Goal: Navigation & Orientation: Find specific page/section

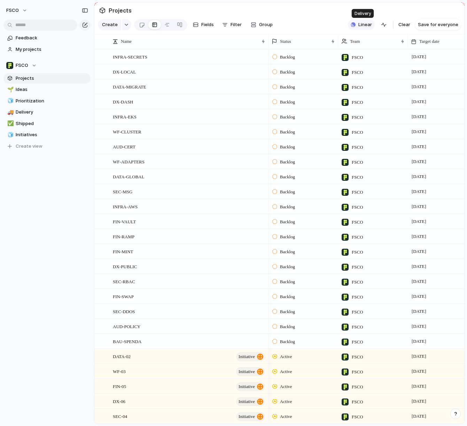
click at [368, 23] on span "Linear" at bounding box center [365, 24] width 14 height 7
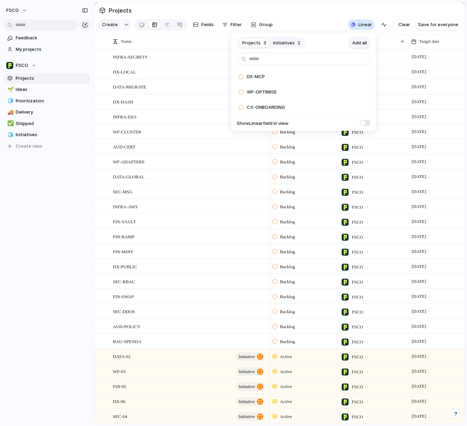
click at [363, 42] on span "Add all" at bounding box center [359, 42] width 15 height 7
click at [281, 41] on span "Initiatives" at bounding box center [284, 42] width 22 height 7
click at [360, 43] on span "Add all" at bounding box center [359, 42] width 15 height 7
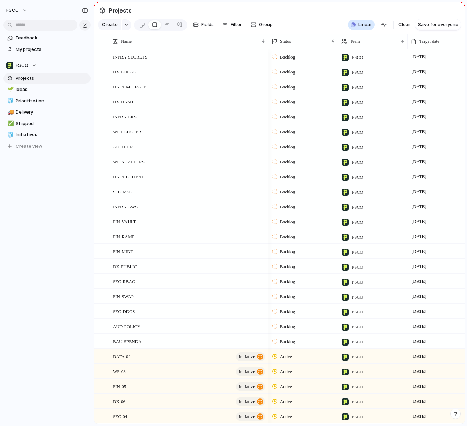
drag, startPoint x: 319, startPoint y: 20, endPoint x: 296, endPoint y: 35, distance: 27.4
click at [318, 20] on div "Projects 0 Initiatives 0 Add all ✅️ In sync with Linear Show Linear field in vi…" at bounding box center [233, 213] width 467 height 426
click at [124, 114] on span "INFRA-EKS" at bounding box center [125, 116] width 24 height 8
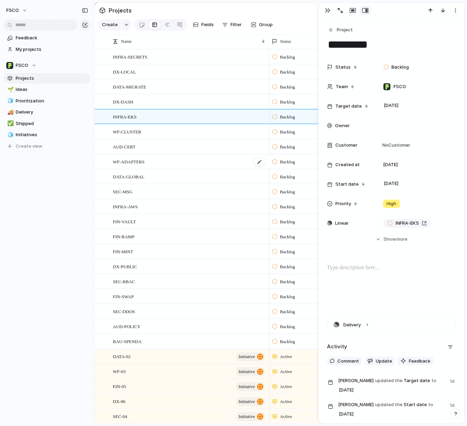
drag, startPoint x: 183, startPoint y: 168, endPoint x: 166, endPoint y: 161, distance: 17.8
click at [182, 168] on div "WF-ADAPTERS" at bounding box center [181, 161] width 174 height 15
click at [33, 130] on link "🧊 Initiatives" at bounding box center [46, 134] width 87 height 10
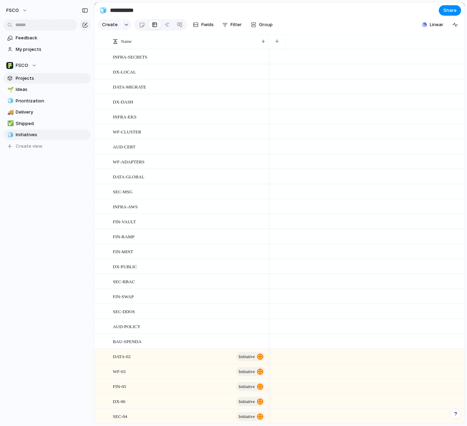
click at [34, 74] on link "Projects" at bounding box center [46, 78] width 87 height 10
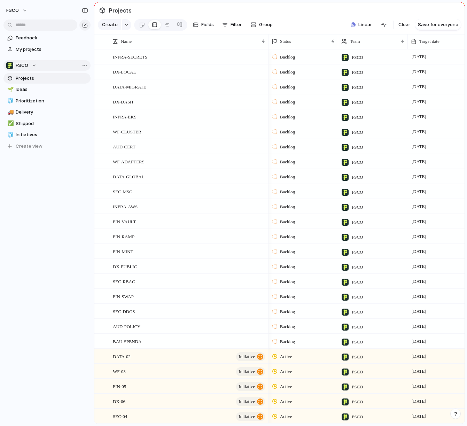
click at [32, 65] on div "FSCO" at bounding box center [21, 65] width 30 height 7
click at [41, 95] on li "FSCO" at bounding box center [44, 94] width 73 height 12
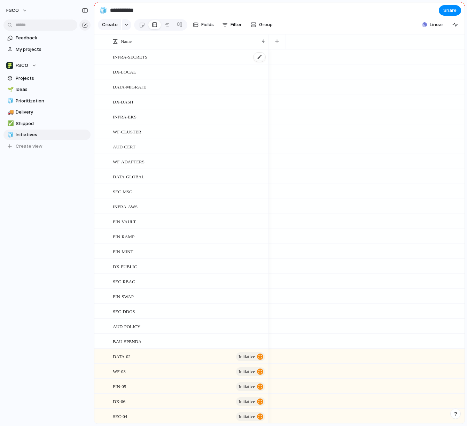
click at [144, 57] on span "INFRA-SECRETS" at bounding box center [130, 57] width 34 height 8
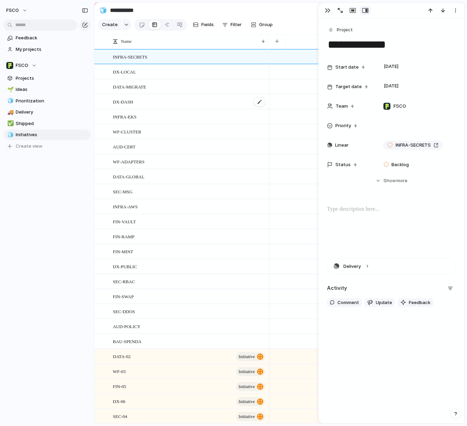
click at [127, 101] on span "DX-DASH" at bounding box center [123, 101] width 21 height 8
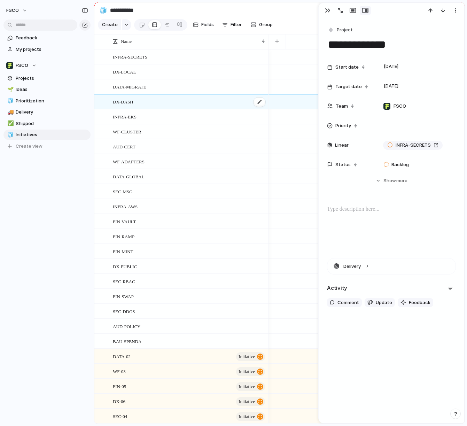
type textarea "*******"
click at [350, 11] on div "button" at bounding box center [352, 11] width 6 height 6
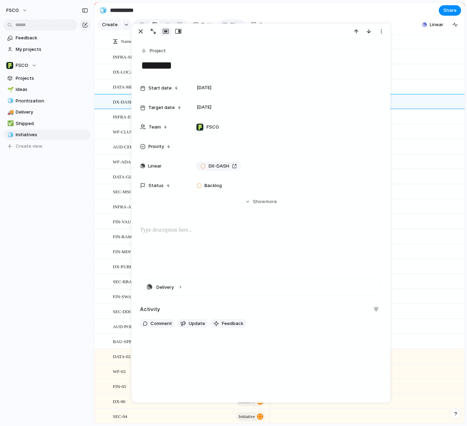
drag, startPoint x: 143, startPoint y: 31, endPoint x: 226, endPoint y: 29, distance: 83.2
click at [143, 31] on div "button" at bounding box center [140, 31] width 8 height 8
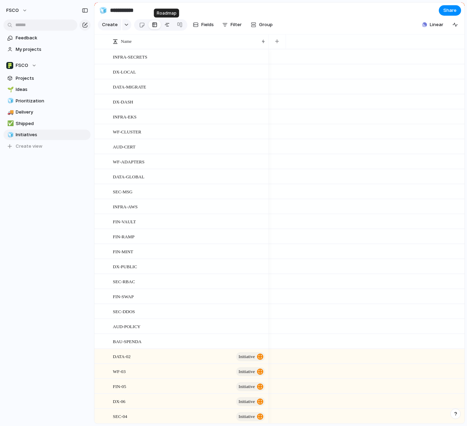
click at [170, 25] on link at bounding box center [167, 24] width 13 height 11
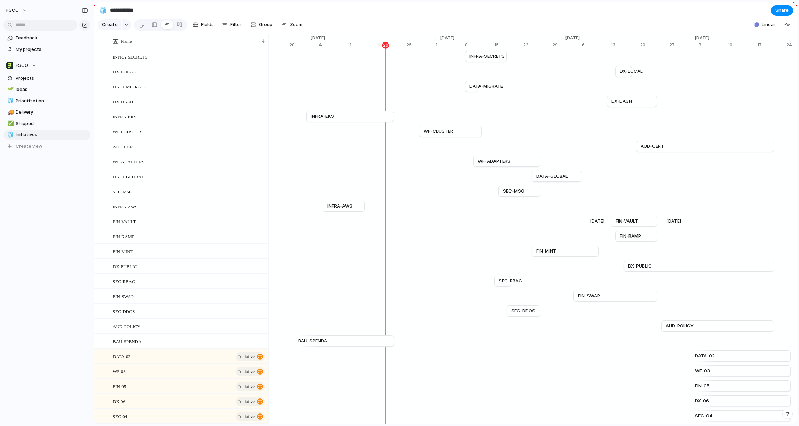
scroll to position [0, 4541]
drag, startPoint x: 195, startPoint y: 5, endPoint x: 201, endPoint y: 6, distance: 6.6
click at [213, 9] on section "**********" at bounding box center [445, 10] width 702 height 16
drag, startPoint x: 59, startPoint y: 6, endPoint x: 65, endPoint y: 14, distance: 10.0
click at [67, 13] on div "FSCO" at bounding box center [47, 9] width 94 height 18
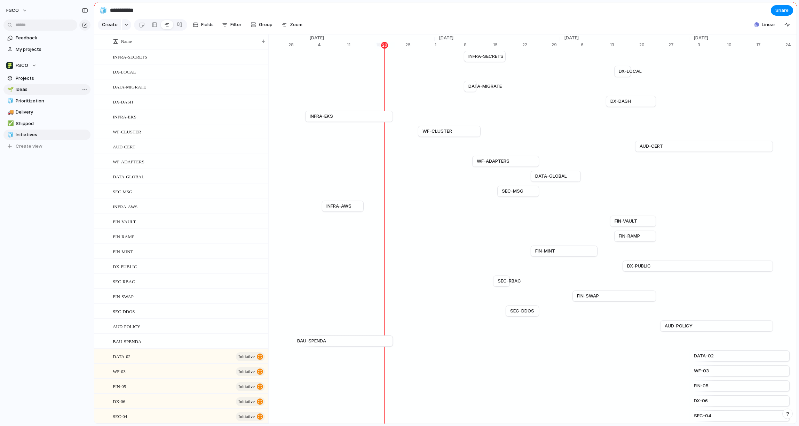
click at [19, 87] on span "Ideas" at bounding box center [52, 89] width 72 height 7
type input "*****"
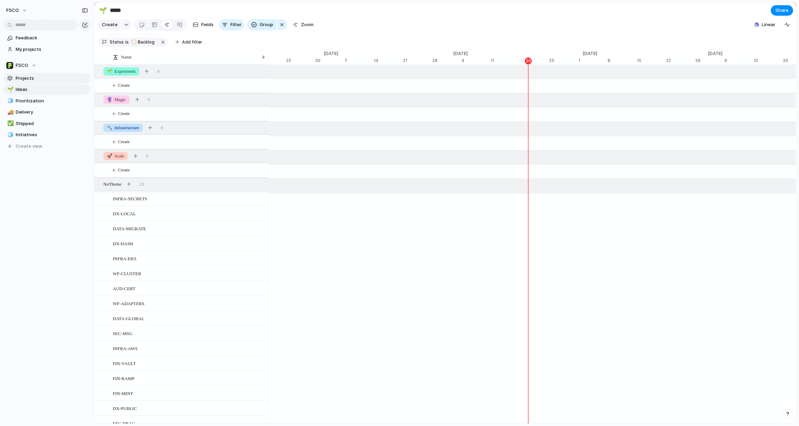
scroll to position [0, 4397]
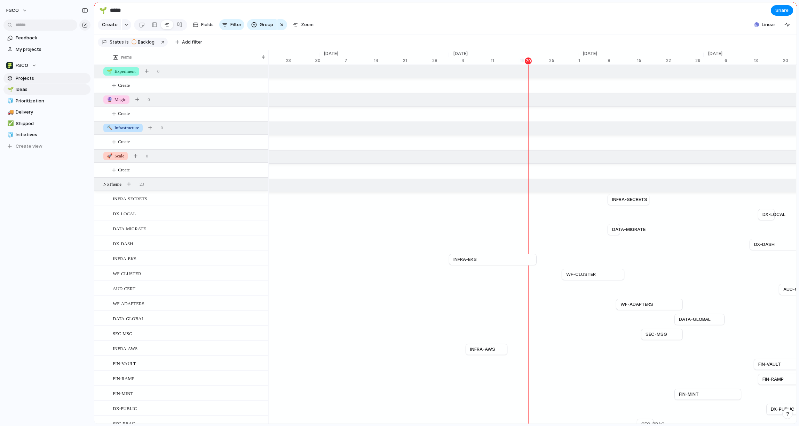
click at [20, 80] on span "Projects" at bounding box center [52, 78] width 72 height 7
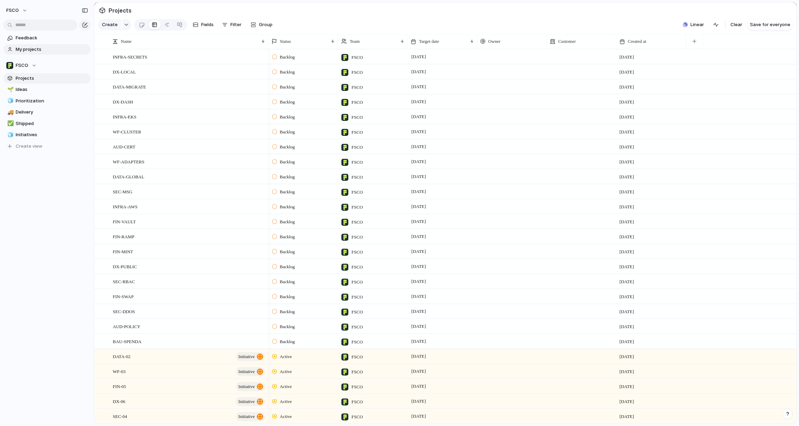
click at [42, 49] on span "My projects" at bounding box center [52, 49] width 72 height 7
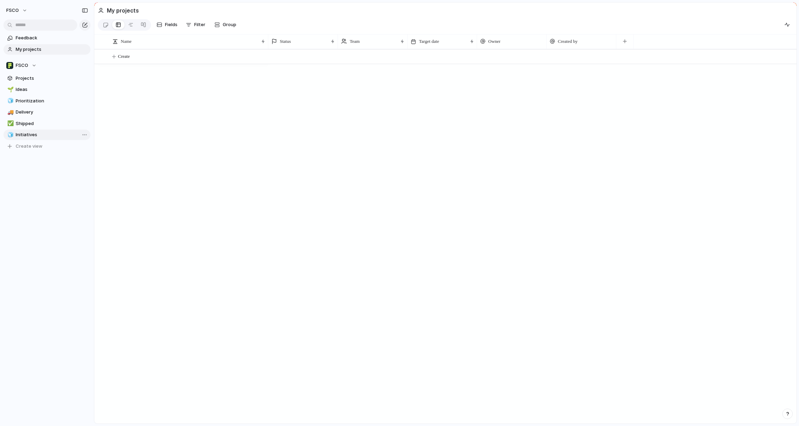
click at [39, 132] on span "Initiatives" at bounding box center [52, 134] width 72 height 7
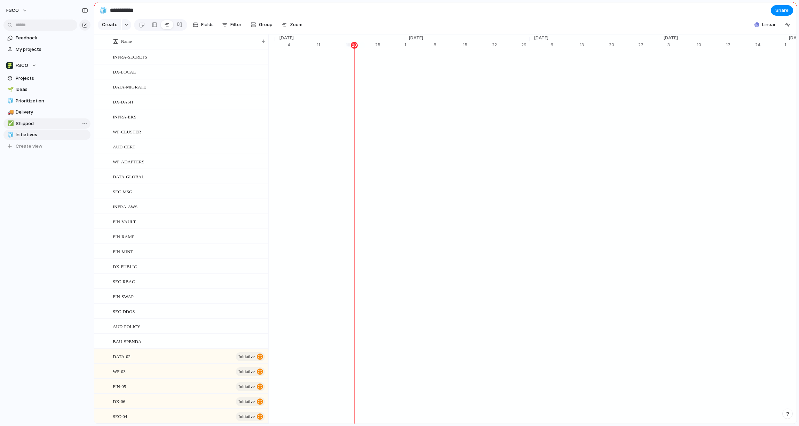
scroll to position [0, 4571]
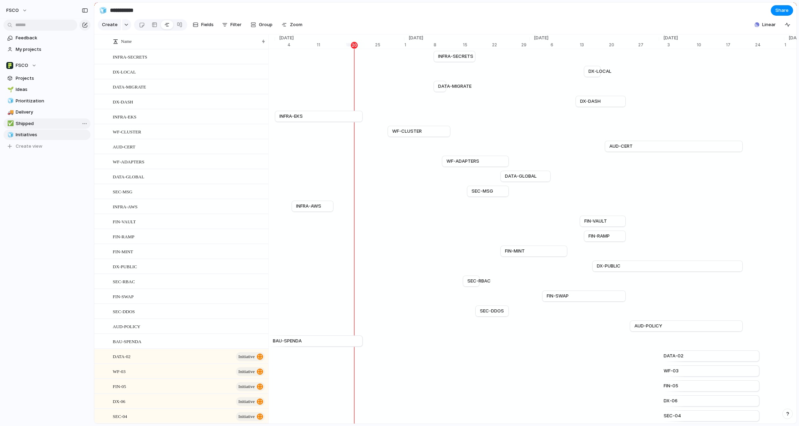
click at [35, 121] on span "Shipped" at bounding box center [52, 123] width 72 height 7
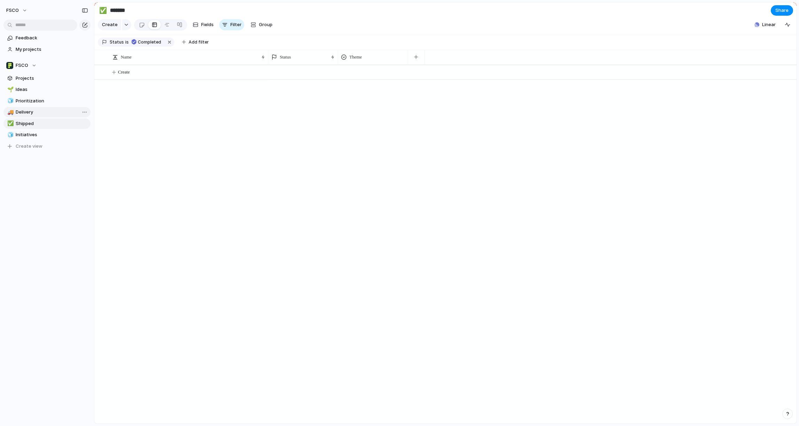
click at [35, 114] on span "Delivery" at bounding box center [52, 112] width 72 height 7
click at [36, 104] on link "🧊 Prioritization" at bounding box center [46, 101] width 87 height 10
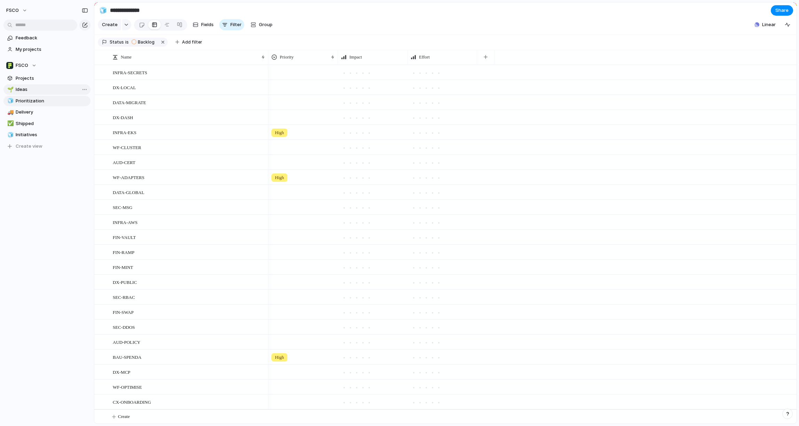
click at [35, 92] on span "Ideas" at bounding box center [52, 89] width 72 height 7
type input "*****"
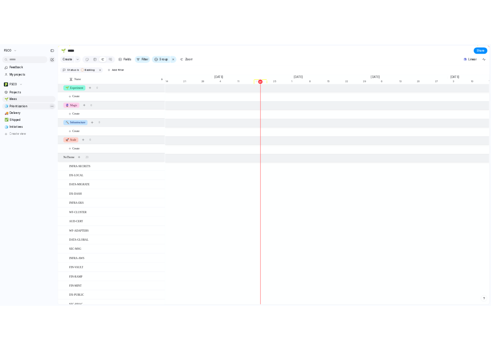
scroll to position [0, 4502]
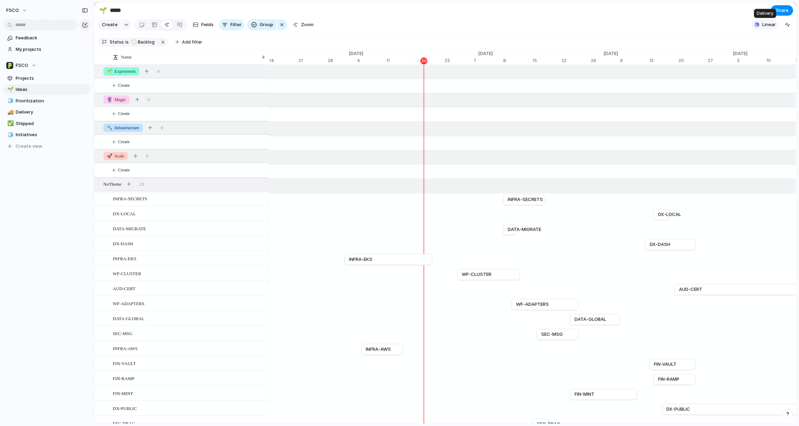
click at [466, 27] on span "Linear" at bounding box center [769, 24] width 14 height 7
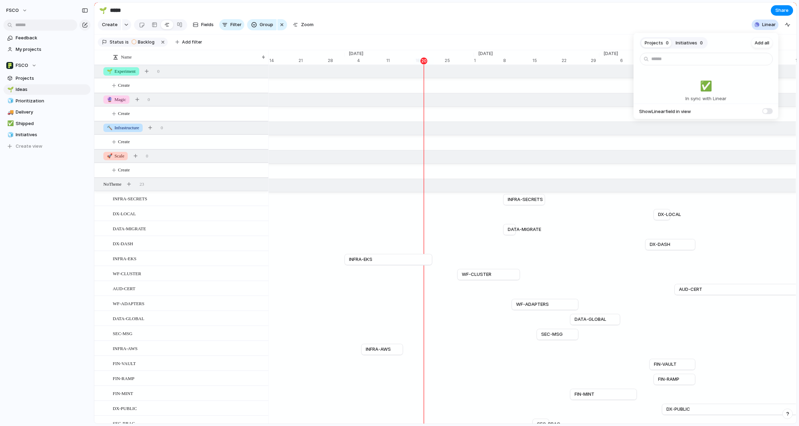
click at [466, 44] on span "Initiatives" at bounding box center [687, 42] width 22 height 7
drag, startPoint x: 721, startPoint y: 17, endPoint x: 679, endPoint y: 29, distance: 44.2
click at [466, 17] on div "Projects 0 Initiatives 0 Add all ✅️ In sync with Linear Show Linear field in vi…" at bounding box center [399, 213] width 799 height 426
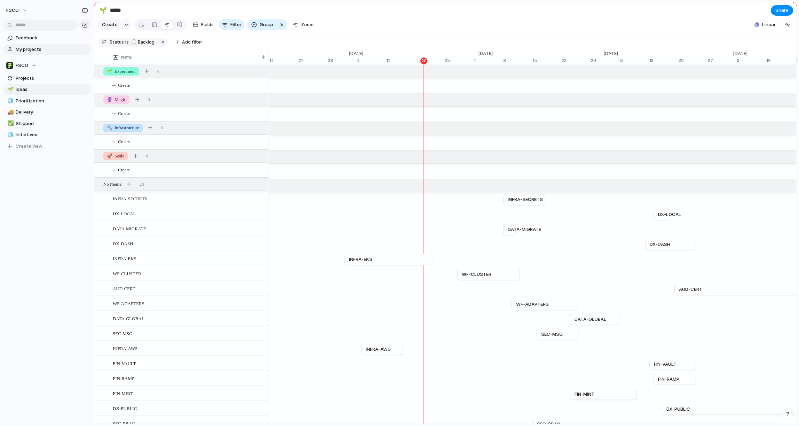
click at [36, 47] on span "My projects" at bounding box center [52, 49] width 72 height 7
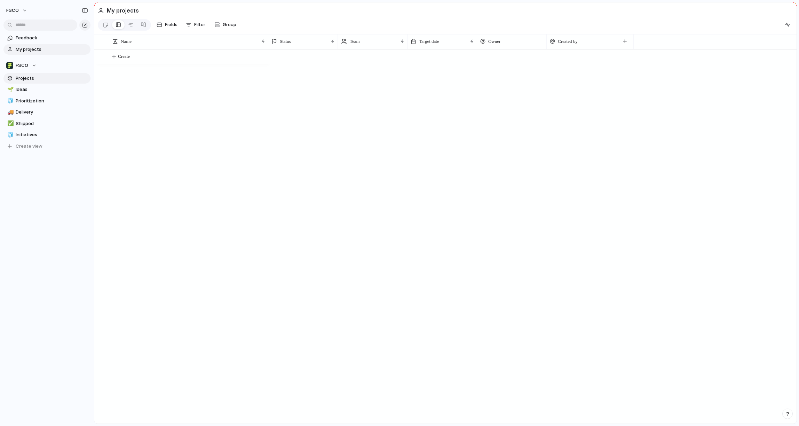
click at [29, 76] on span "Projects" at bounding box center [52, 78] width 72 height 7
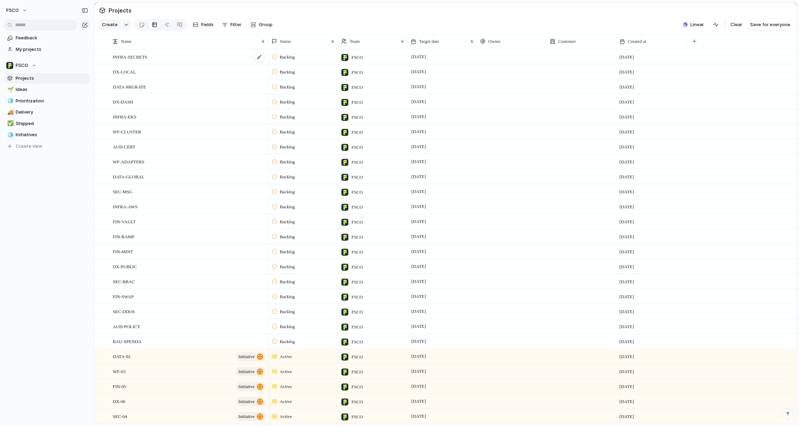
click at [128, 55] on span "INFRA-SECRETS" at bounding box center [130, 57] width 34 height 8
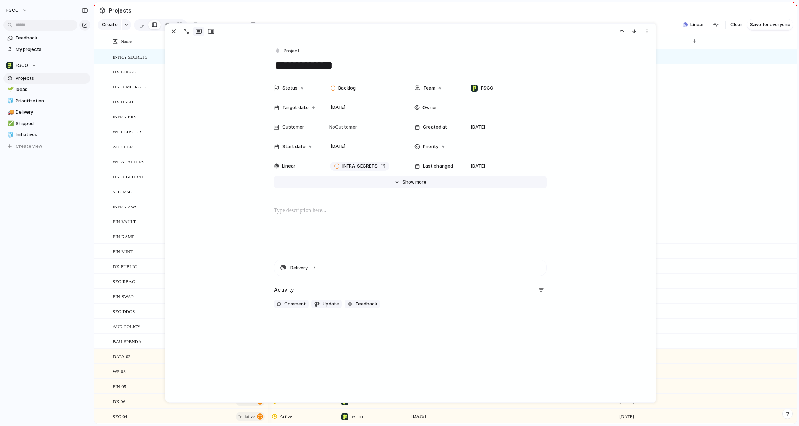
click at [408, 184] on span "Show" at bounding box center [408, 182] width 13 height 7
